Goal: Task Accomplishment & Management: Use online tool/utility

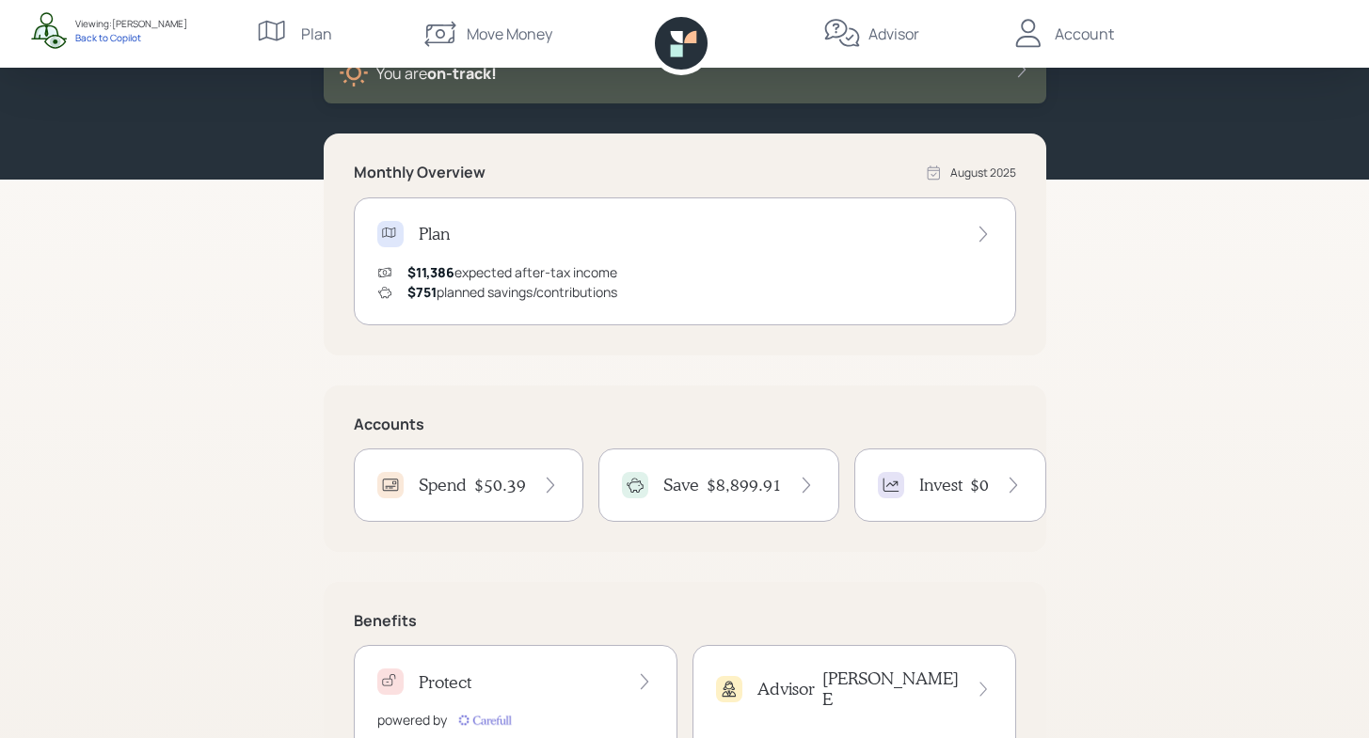
scroll to position [208, 0]
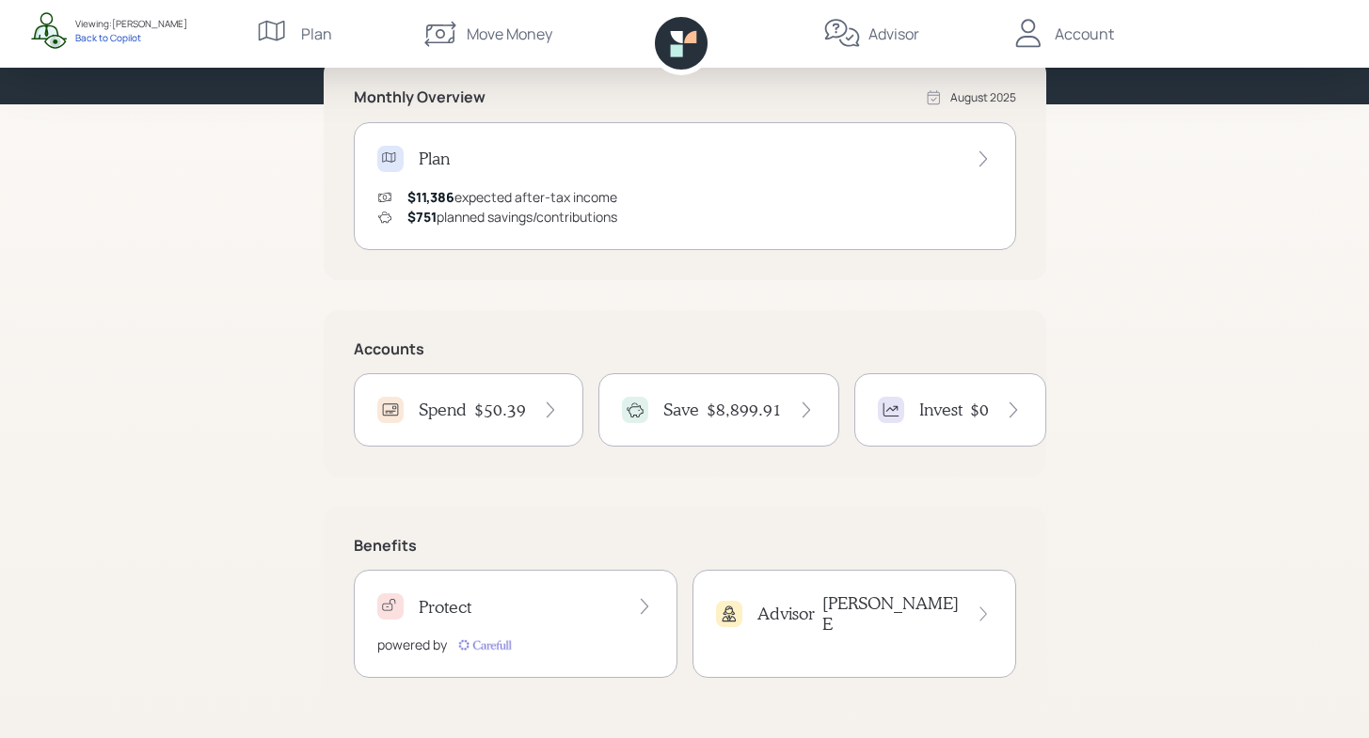
click at [531, 419] on div "$50.39" at bounding box center [517, 410] width 86 height 21
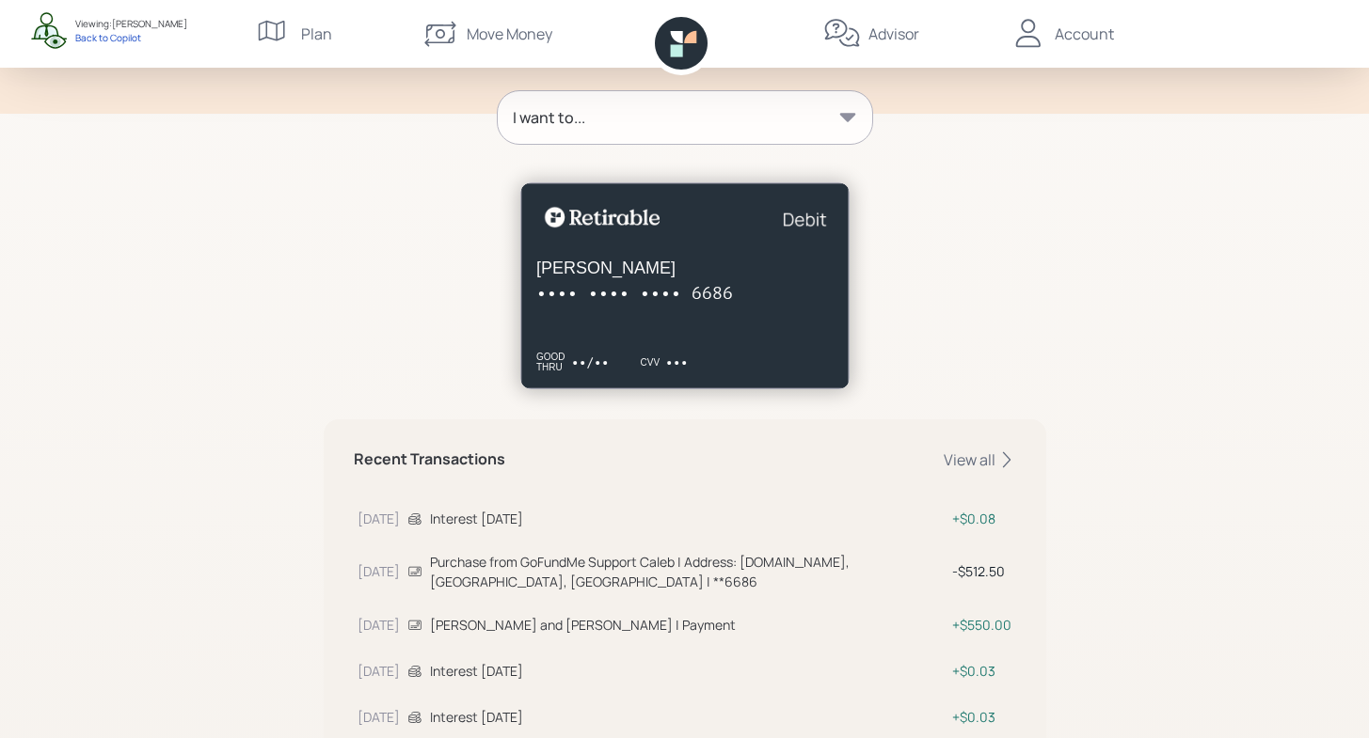
scroll to position [67, 0]
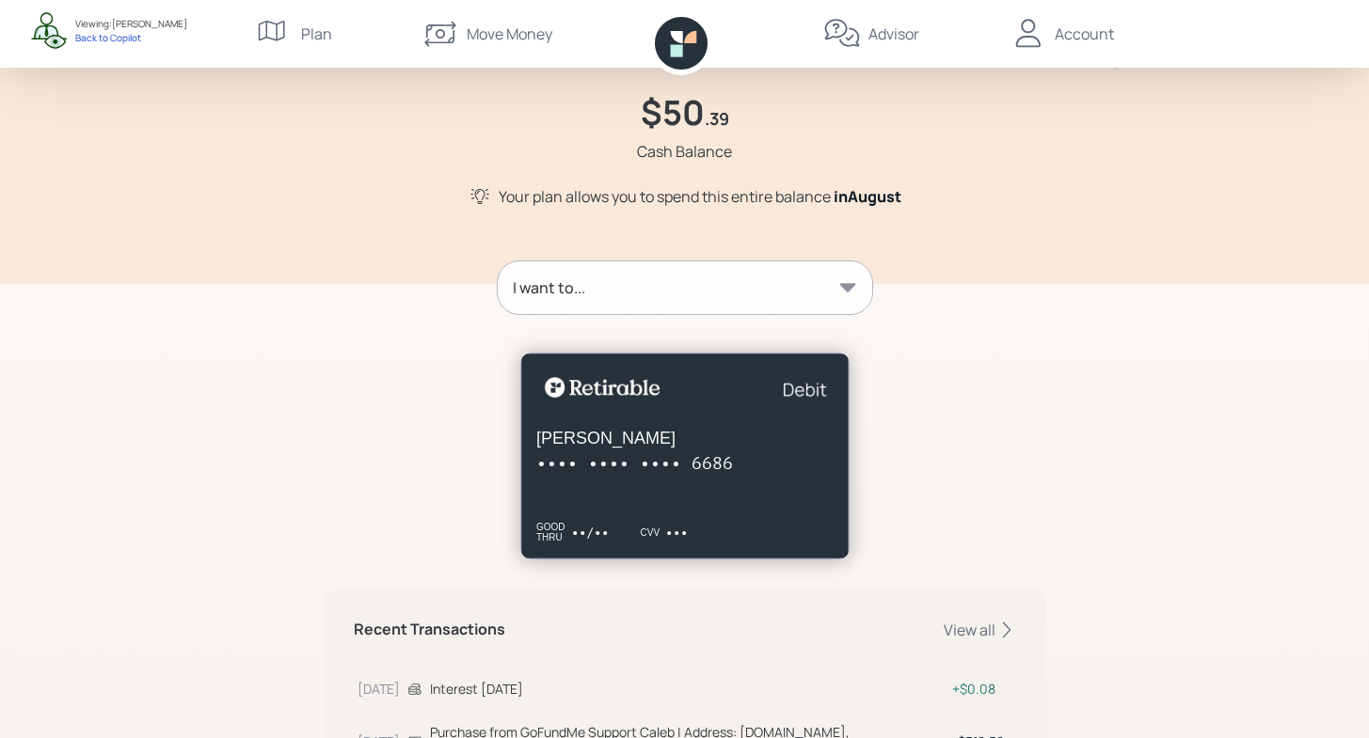
click at [806, 294] on div "I want to..." at bounding box center [685, 287] width 374 height 53
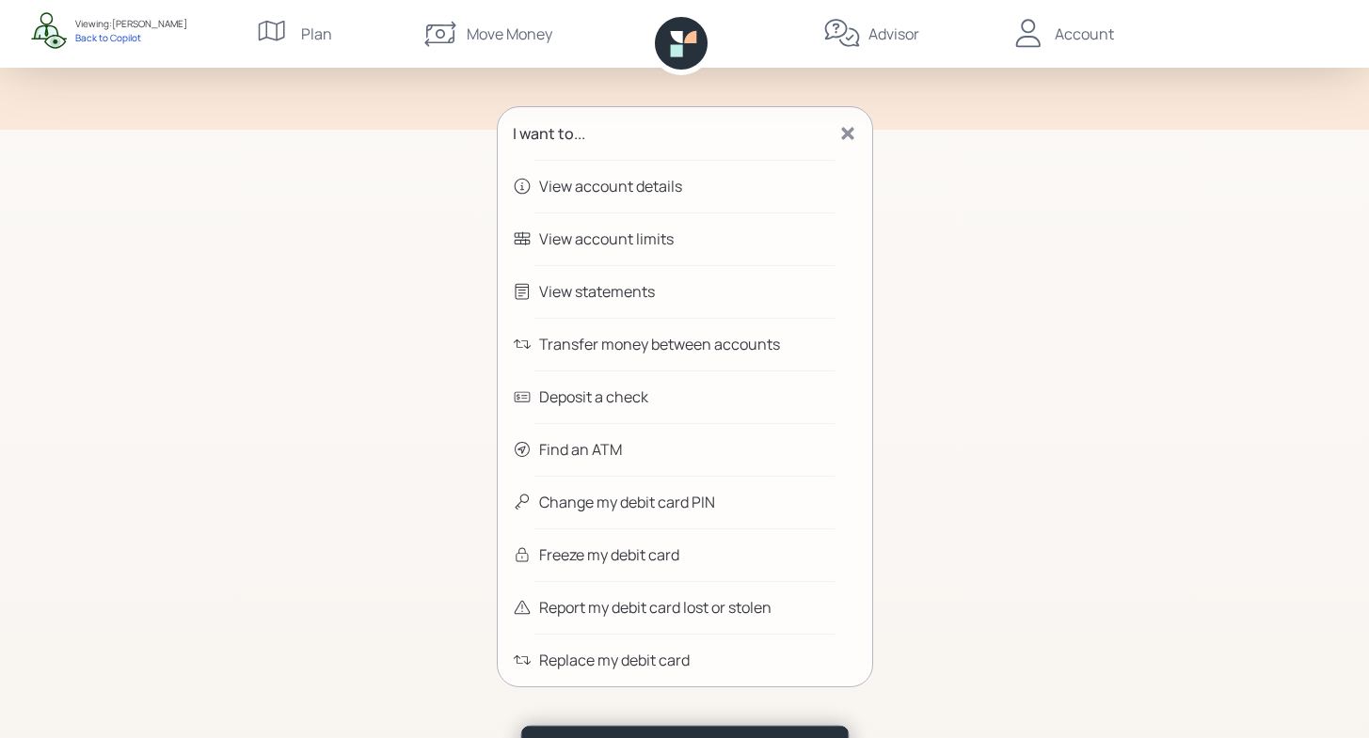
scroll to position [220, 0]
click at [606, 397] on div "Deposit a check" at bounding box center [593, 398] width 109 height 23
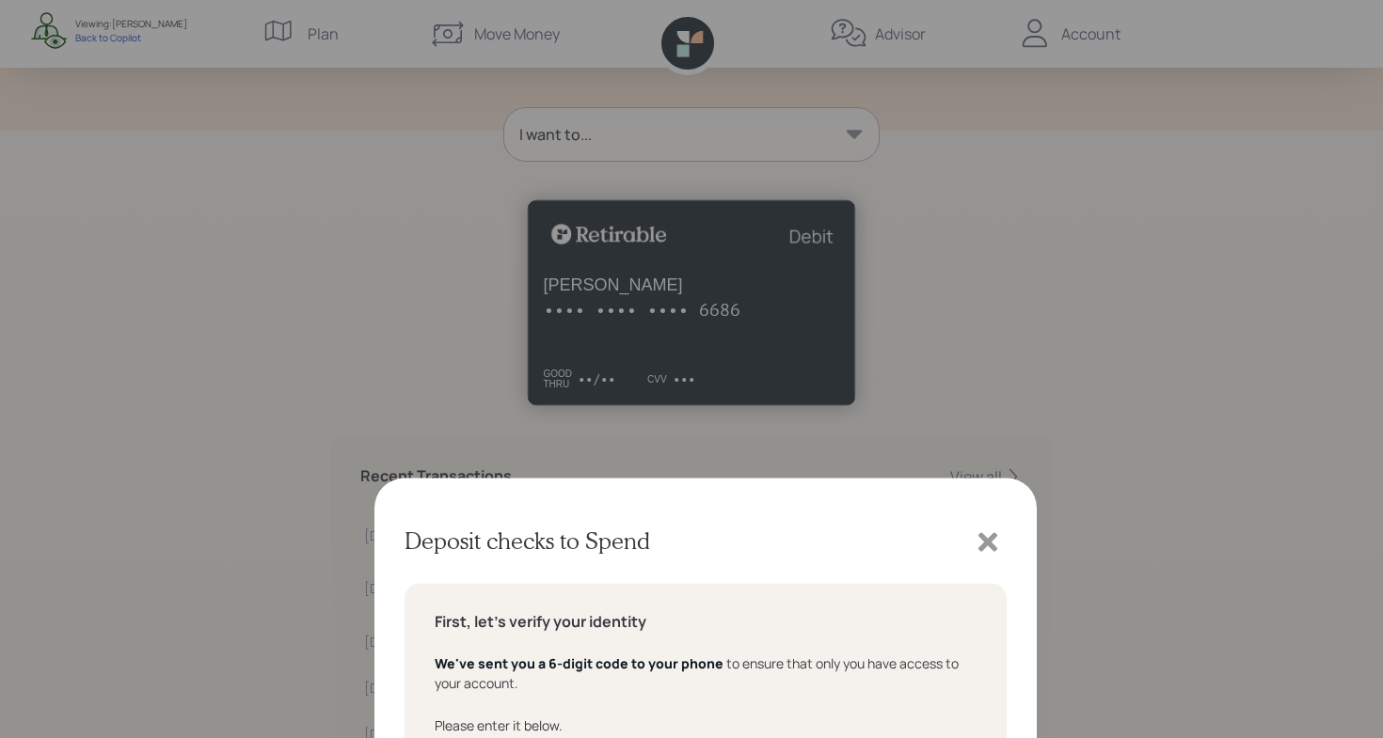
type input "257739"
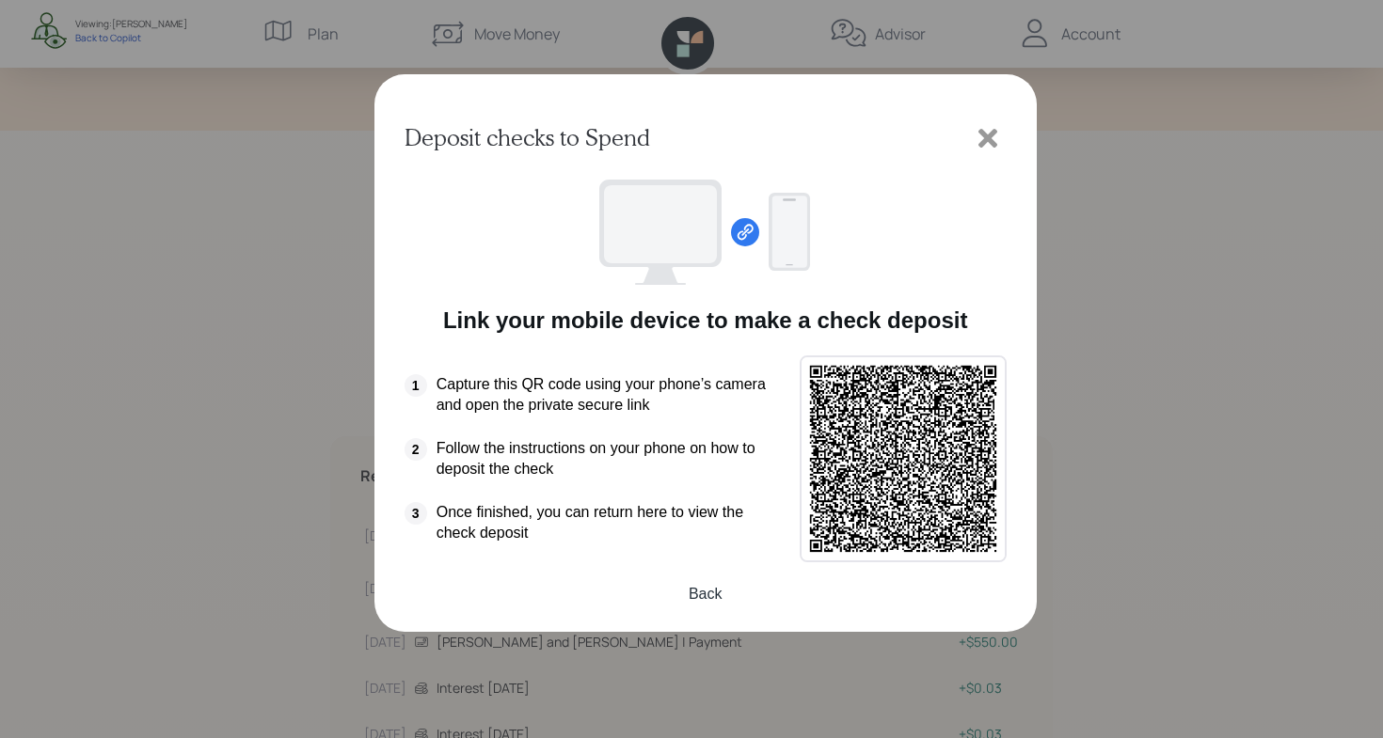
click at [985, 135] on icon at bounding box center [987, 138] width 19 height 19
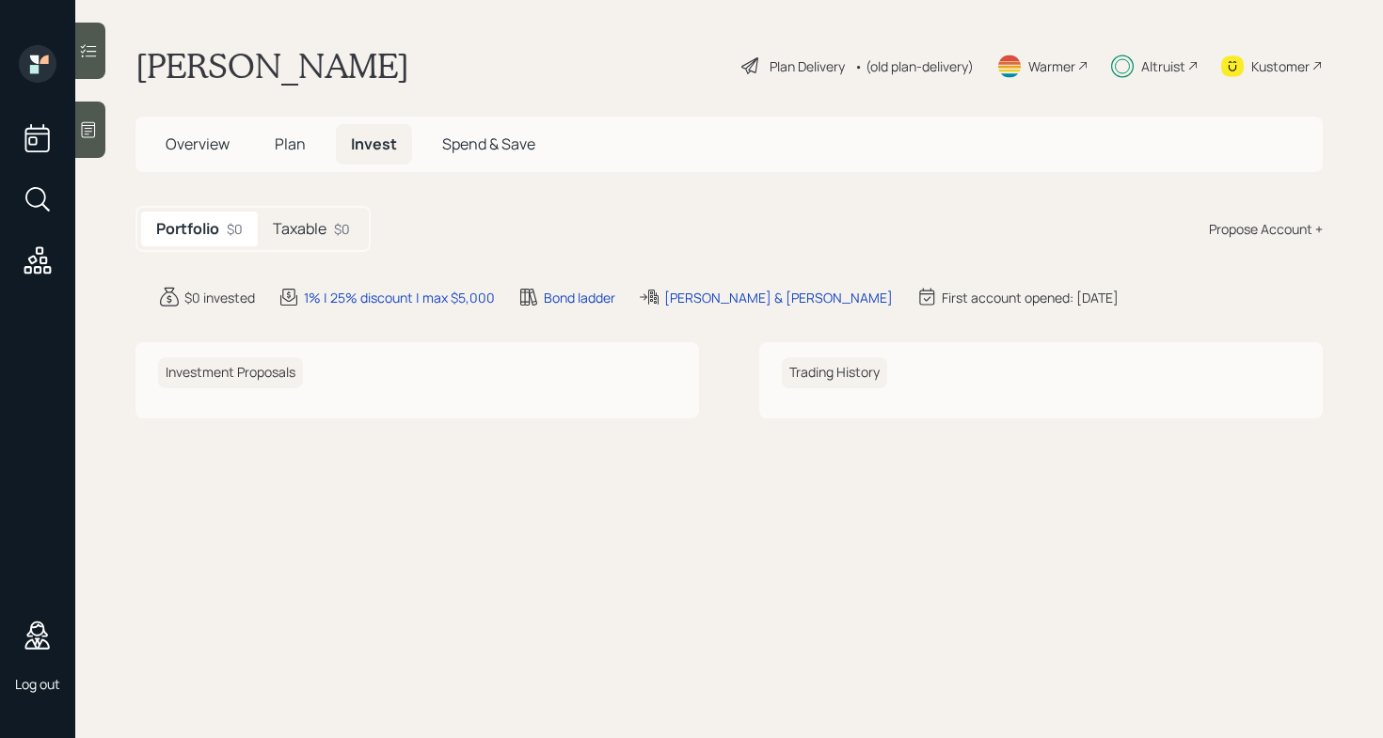
click at [490, 69] on div "[PERSON_NAME] Plan Delivery • (old plan-delivery) Warmer Altruist Kustomer" at bounding box center [728, 65] width 1187 height 41
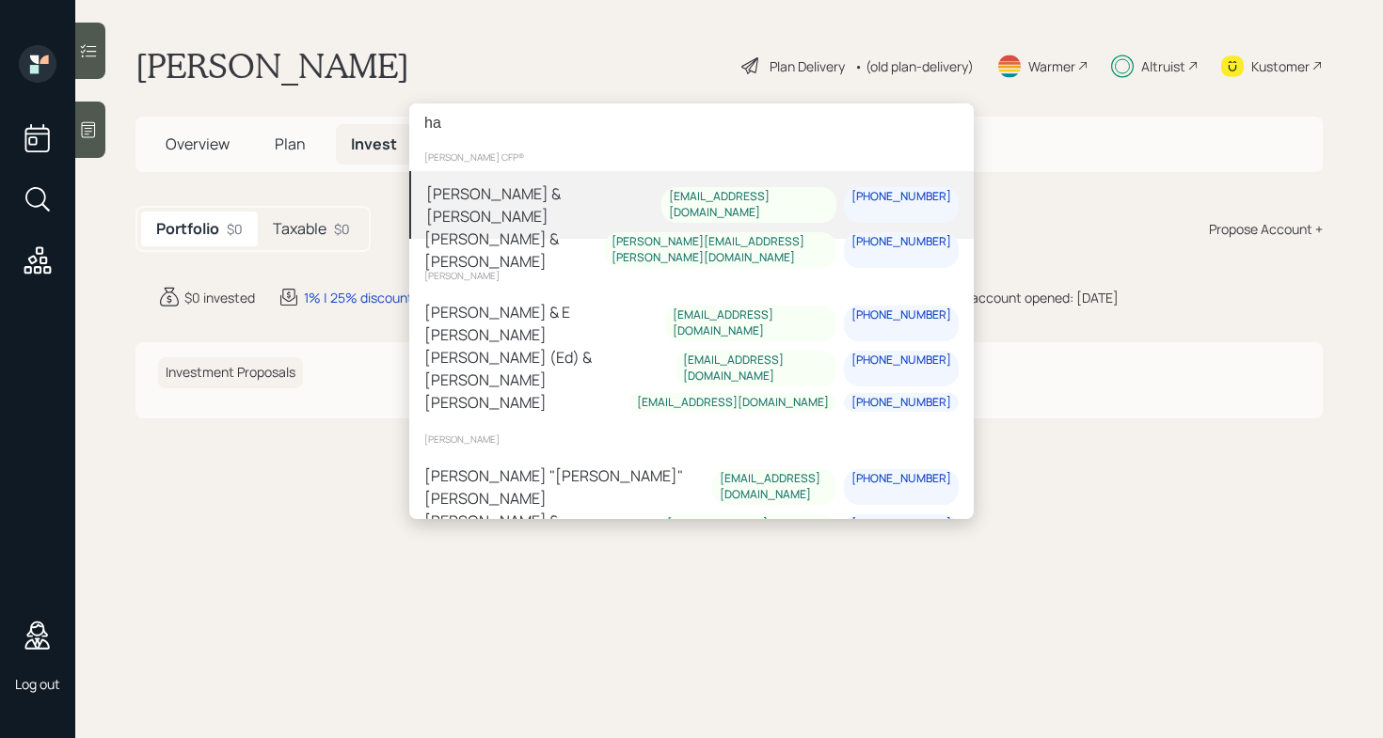
type input "h"
